Goal: Transaction & Acquisition: Purchase product/service

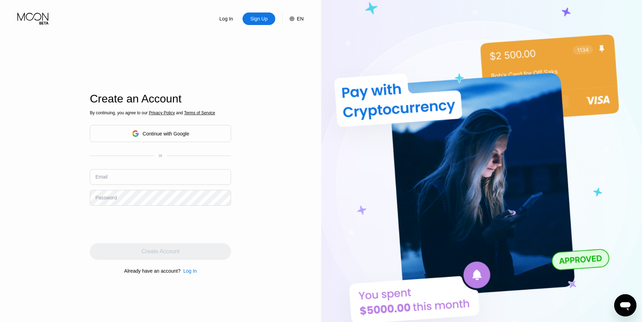
click at [169, 176] on input "text" at bounding box center [160, 177] width 141 height 16
click at [190, 273] on div "Log In" at bounding box center [190, 272] width 14 height 6
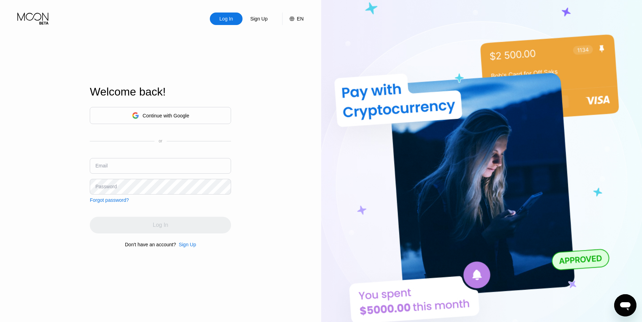
click at [189, 246] on div "Sign Up" at bounding box center [187, 245] width 17 height 6
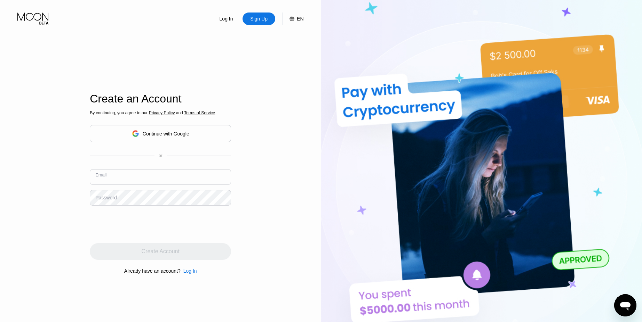
click at [158, 170] on input "text" at bounding box center [160, 177] width 141 height 16
click at [163, 177] on input "text" at bounding box center [160, 177] width 141 height 16
type input "r"
type input "v"
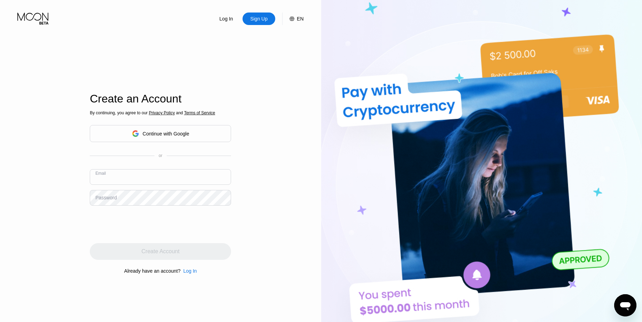
click at [157, 177] on input "text" at bounding box center [160, 177] width 141 height 16
paste input "[EMAIL_ADDRESS][DOMAIN_NAME]"
type input "[EMAIL_ADDRESS][DOMAIN_NAME]"
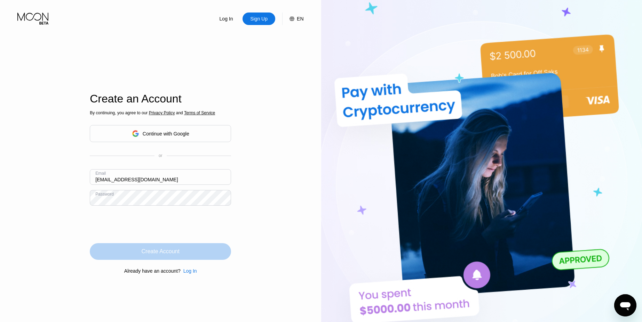
click at [204, 253] on div "Create Account" at bounding box center [160, 252] width 141 height 17
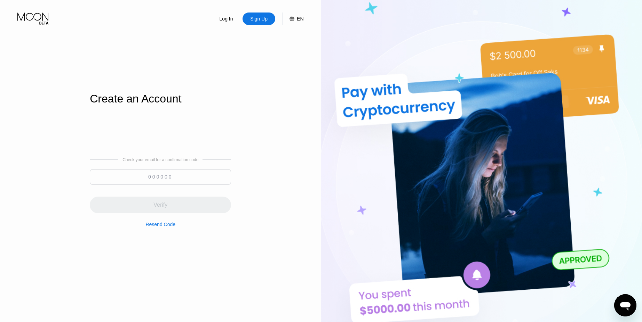
click at [195, 172] on input at bounding box center [160, 177] width 141 height 16
paste input "735611"
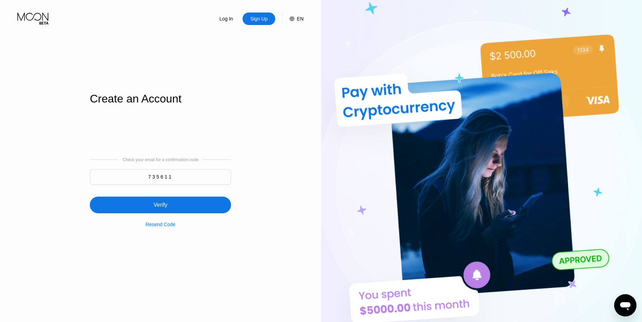
type input "735611"
click at [188, 200] on div "Verify" at bounding box center [160, 205] width 141 height 17
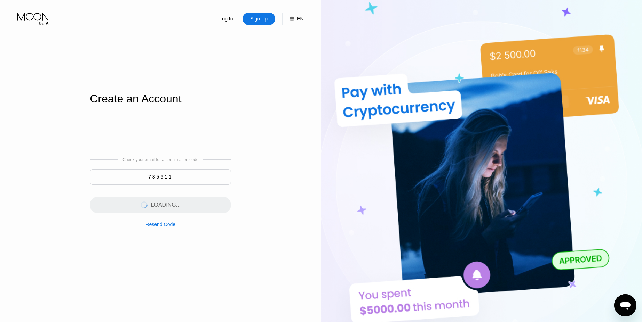
click at [278, 142] on div "Log In Sign Up EN Language English Save Create an Account Check your email for …" at bounding box center [160, 177] width 321 height 355
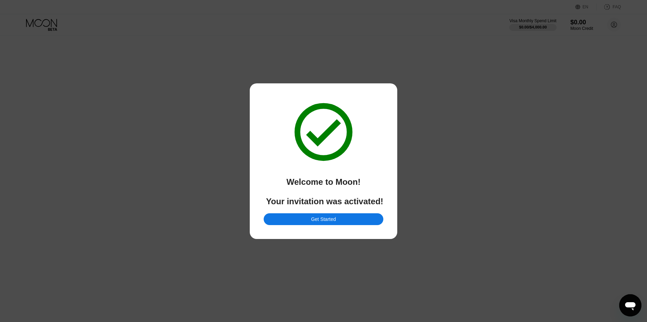
click at [324, 220] on div "Get Started" at bounding box center [323, 219] width 25 height 6
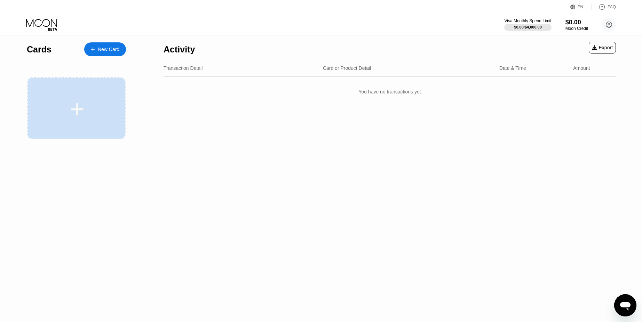
click at [92, 117] on div at bounding box center [77, 110] width 86 height 16
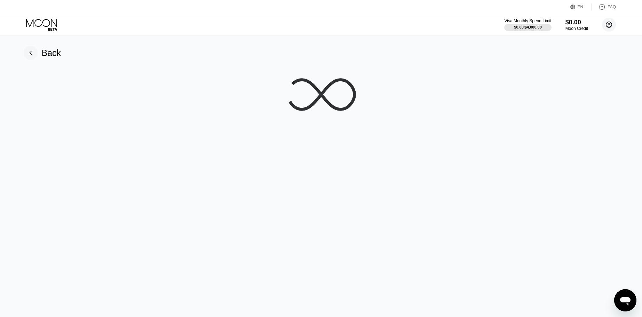
click at [613, 25] on circle at bounding box center [609, 25] width 14 height 14
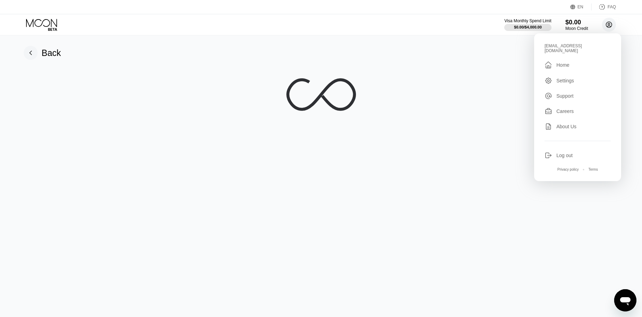
click at [613, 25] on circle at bounding box center [609, 25] width 14 height 14
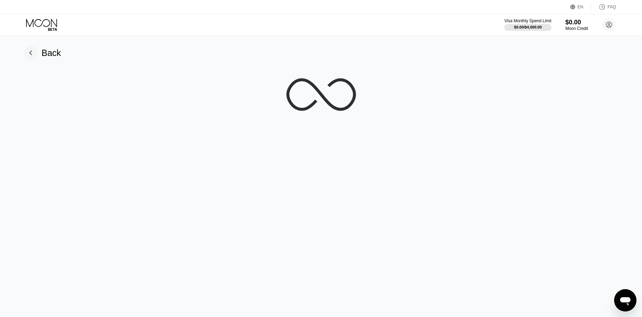
click at [26, 49] on rect at bounding box center [31, 53] width 14 height 14
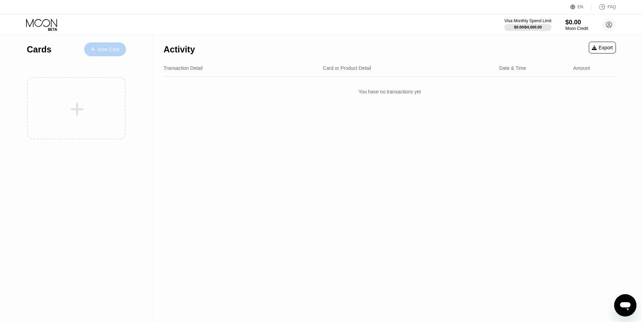
click at [100, 47] on div "New Card" at bounding box center [109, 50] width 22 height 6
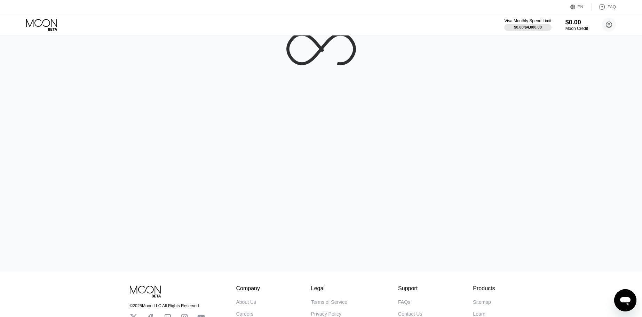
scroll to position [3, 0]
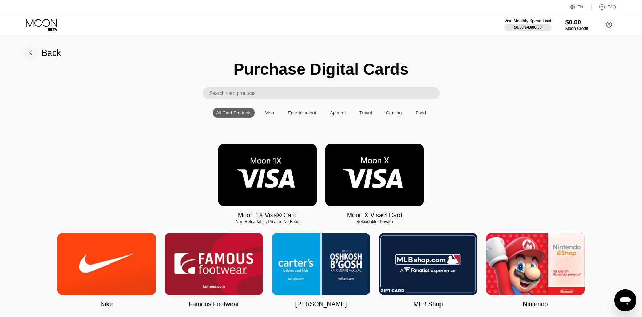
click at [392, 178] on img at bounding box center [374, 175] width 98 height 62
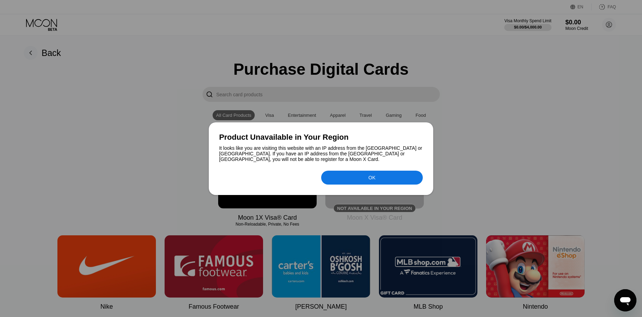
click at [457, 147] on div at bounding box center [321, 158] width 642 height 317
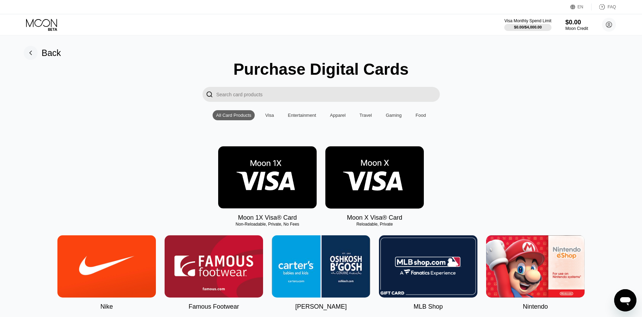
click at [381, 183] on img at bounding box center [374, 177] width 98 height 62
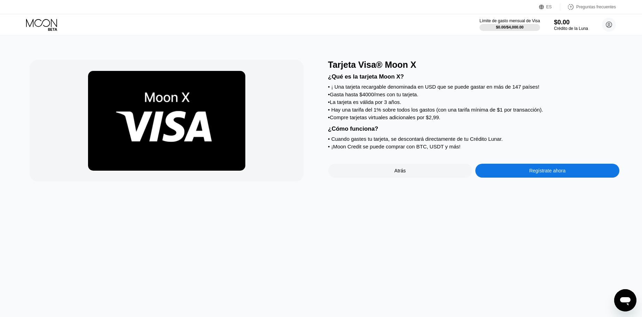
click at [507, 169] on div "Regístrate ahora" at bounding box center [547, 171] width 144 height 14
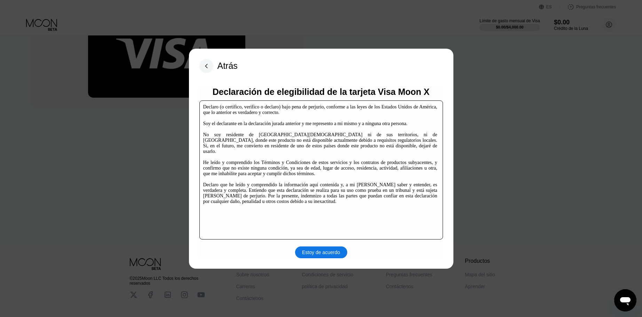
scroll to position [102, 0]
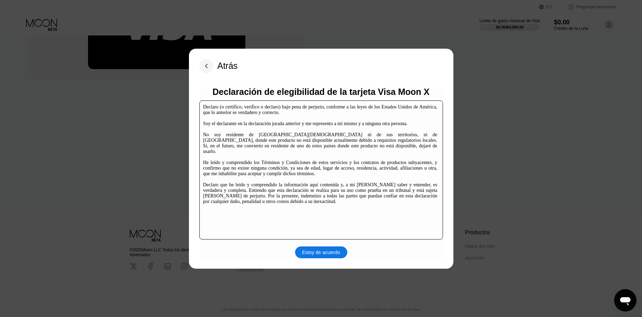
click at [318, 255] on div "Estoy de acuerdo" at bounding box center [321, 252] width 38 height 6
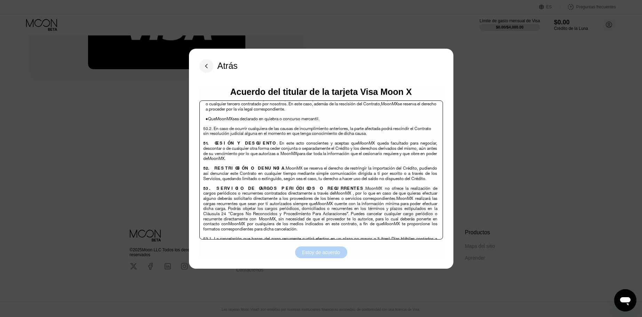
click at [337, 253] on font "Estoy de acuerdo" at bounding box center [321, 253] width 38 height 6
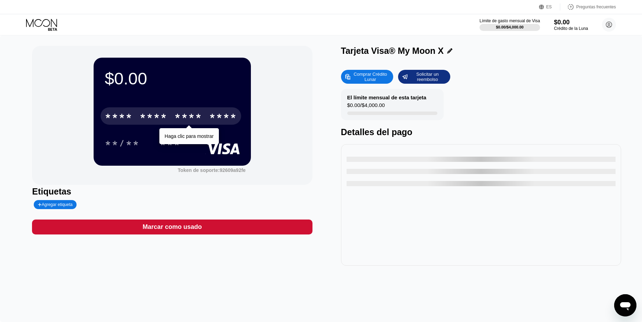
click at [184, 115] on font "*" at bounding box center [184, 117] width 7 height 11
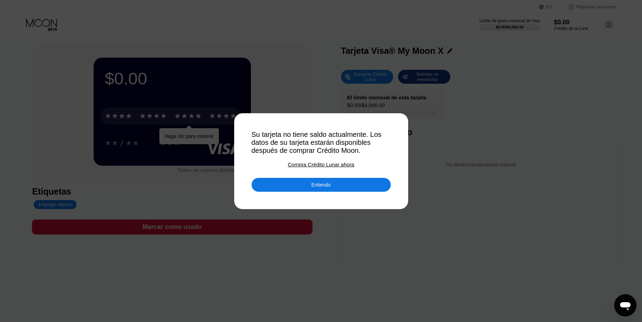
click at [320, 183] on font "Entiendo" at bounding box center [320, 185] width 19 height 6
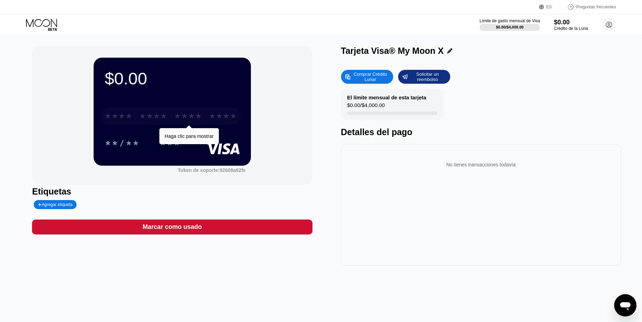
click at [146, 113] on font "*" at bounding box center [143, 117] width 7 height 11
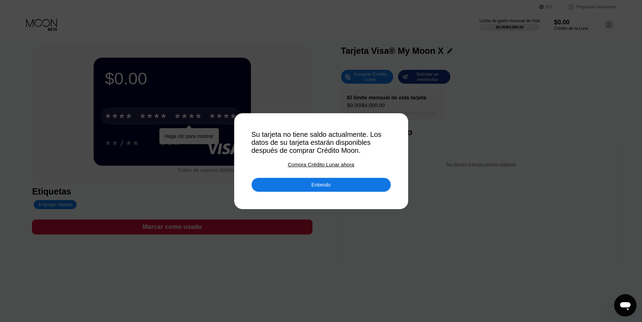
click at [321, 166] on font "Compra Crédito Lunar ahora" at bounding box center [321, 165] width 66 height 6
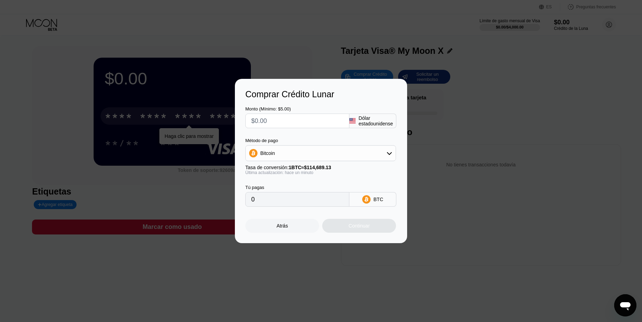
click at [326, 124] on input "text" at bounding box center [297, 121] width 92 height 14
type input "$5"
type input "0.00004360"
type input "$5"
click at [379, 179] on div "Tú pagas 0.00004360 BTC" at bounding box center [320, 191] width 151 height 32
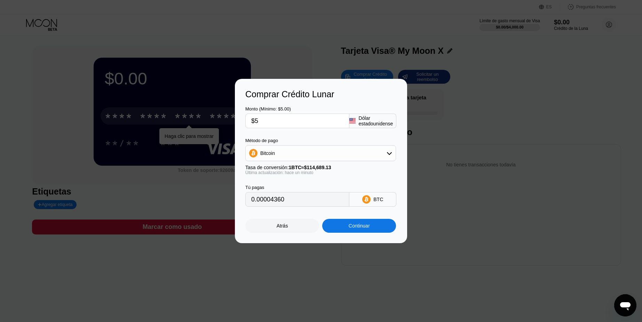
click at [361, 222] on div "Continuar" at bounding box center [359, 226] width 74 height 14
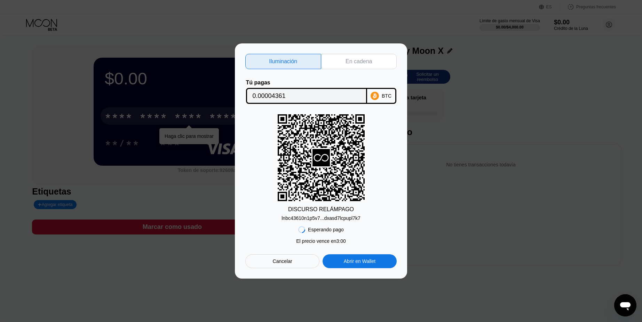
click at [338, 66] on div "En cadena" at bounding box center [359, 61] width 76 height 15
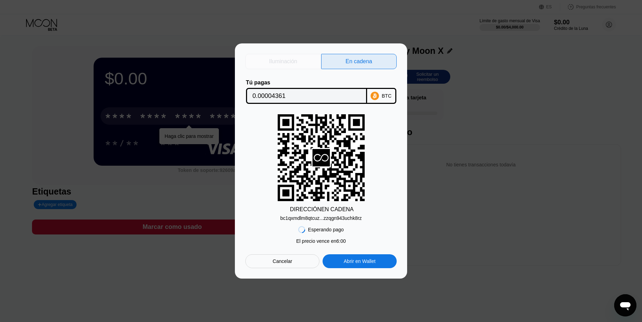
click at [301, 64] on div "Iluminación" at bounding box center [283, 61] width 76 height 15
